Goal: Transaction & Acquisition: Purchase product/service

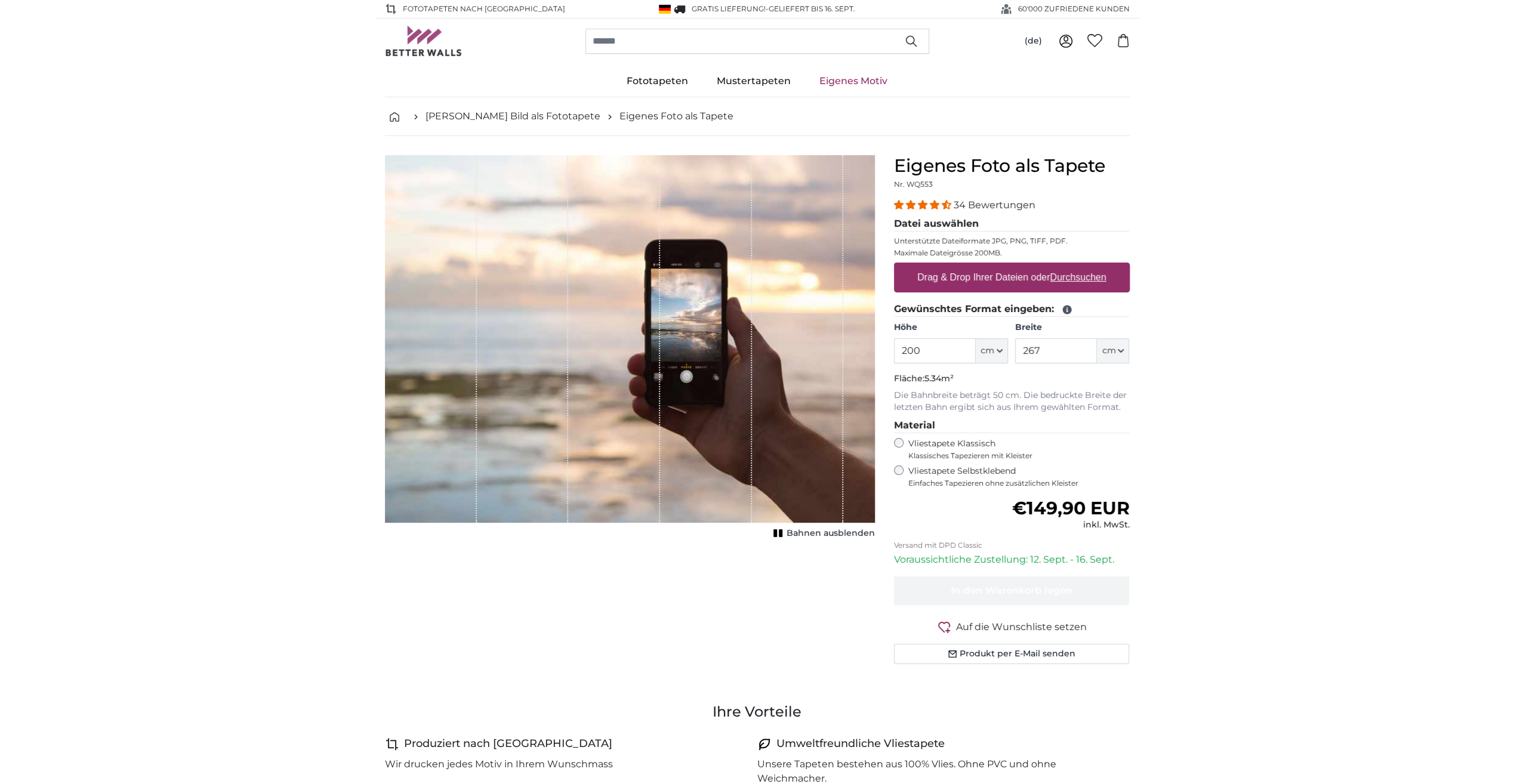
click at [946, 349] on input "200" at bounding box center [935, 350] width 82 height 25
type input "370"
type input "475"
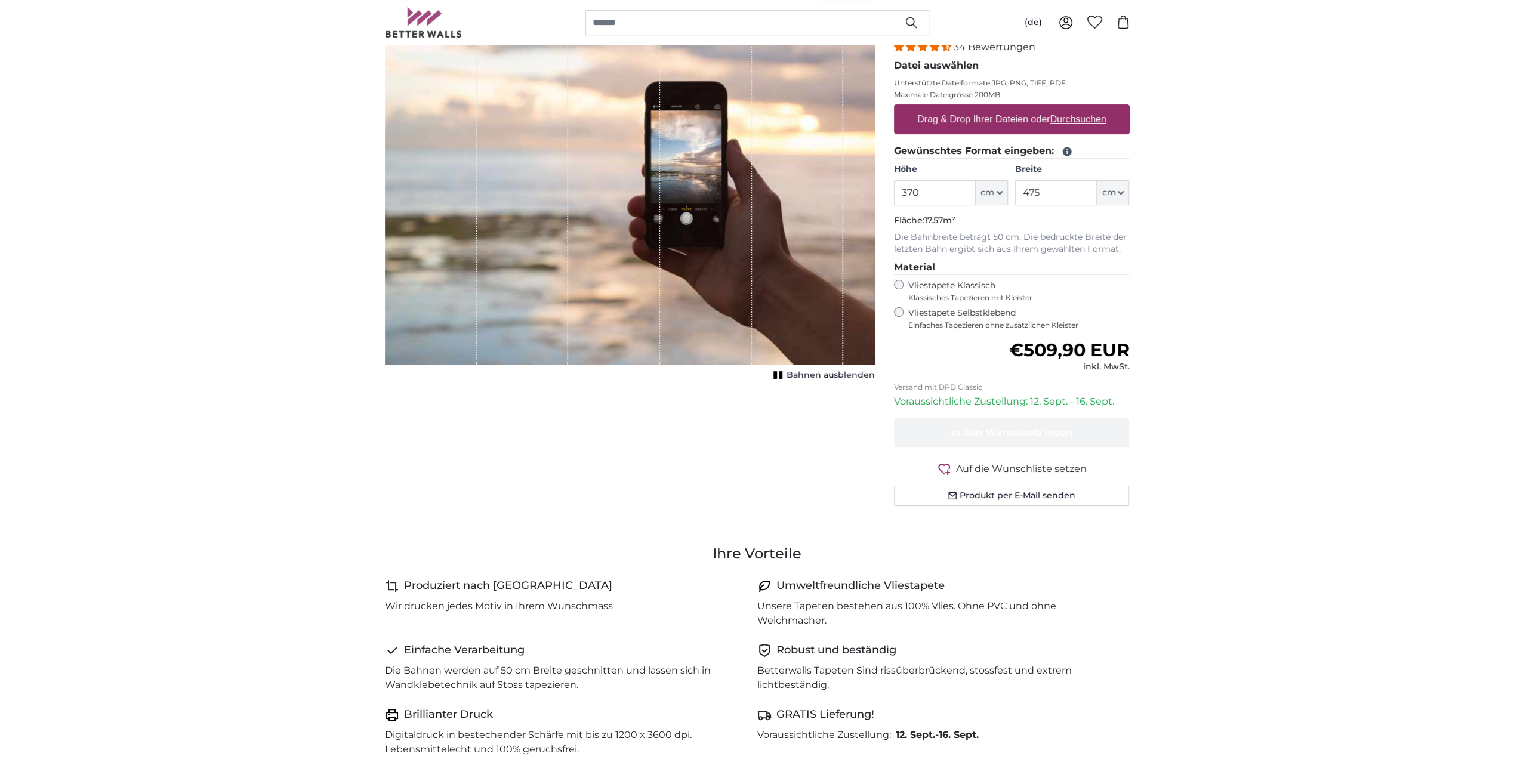
scroll to position [119, 0]
